Goal: Check status: Check status

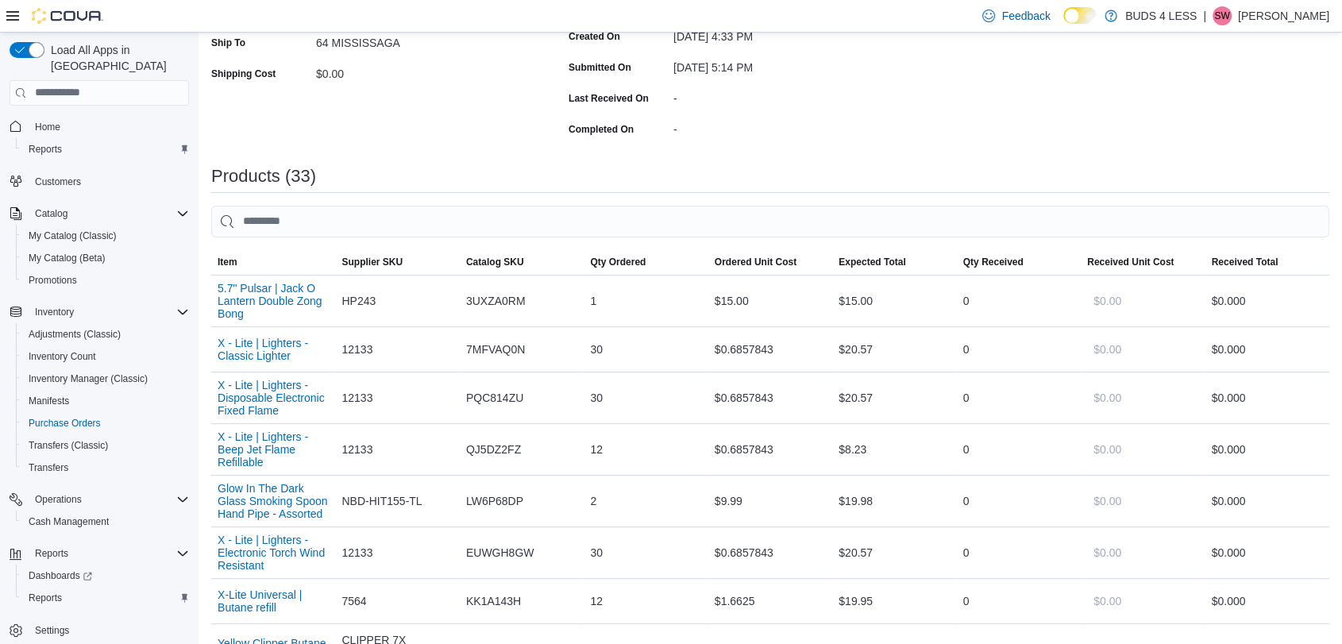
scroll to position [276, 0]
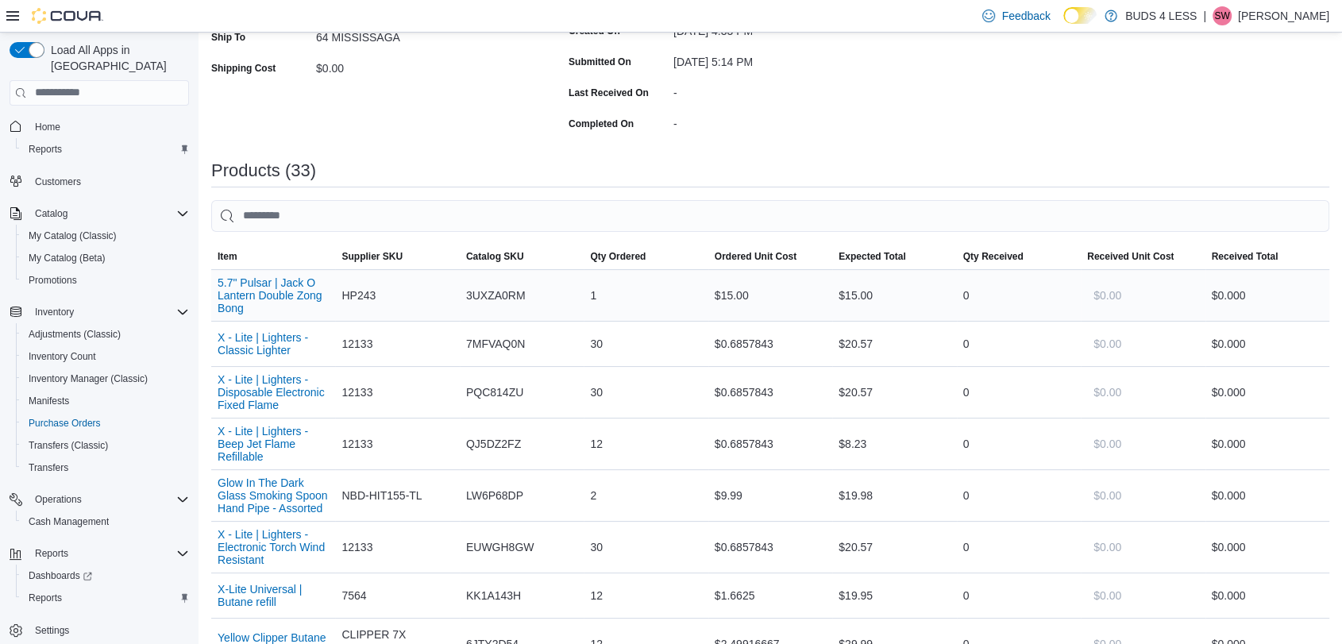
click at [992, 291] on div "0" at bounding box center [1019, 296] width 124 height 32
click at [1294, 20] on p "[PERSON_NAME]" at bounding box center [1283, 15] width 91 height 19
click at [1219, 149] on span "Sign Out" at bounding box center [1226, 153] width 43 height 16
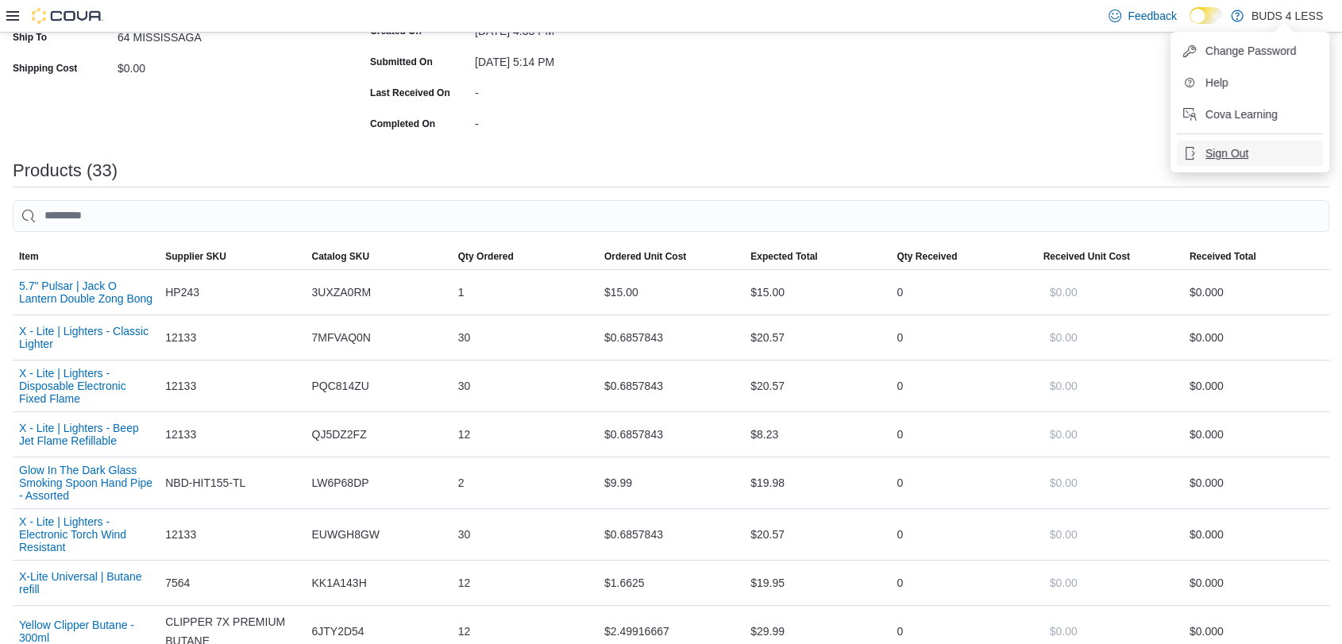
click at [1219, 149] on span "Sign Out" at bounding box center [1226, 153] width 43 height 16
